Goal: Transaction & Acquisition: Obtain resource

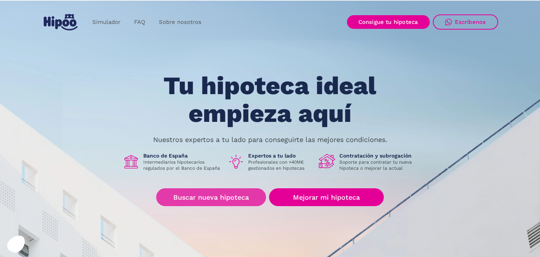
click at [221, 195] on link "Buscar nueva hipoteca" at bounding box center [211, 197] width 110 height 18
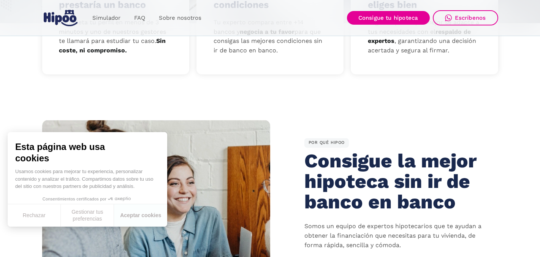
scroll to position [352, 0]
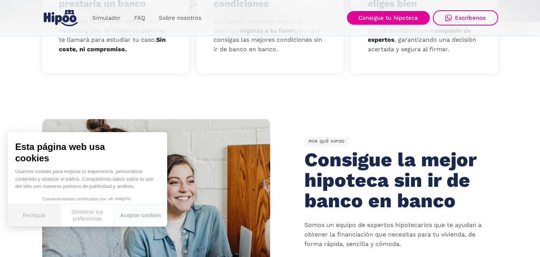
click at [41, 216] on button "Rechazar" at bounding box center [34, 215] width 53 height 22
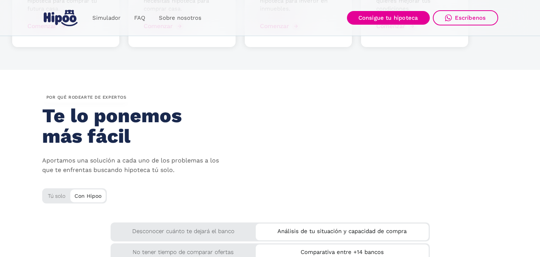
scroll to position [1143, 0]
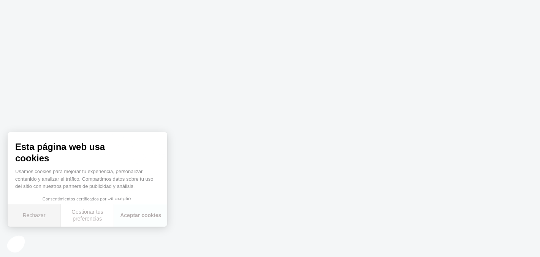
click at [33, 217] on button "Rechazar" at bounding box center [34, 215] width 53 height 22
